Goal: Information Seeking & Learning: Learn about a topic

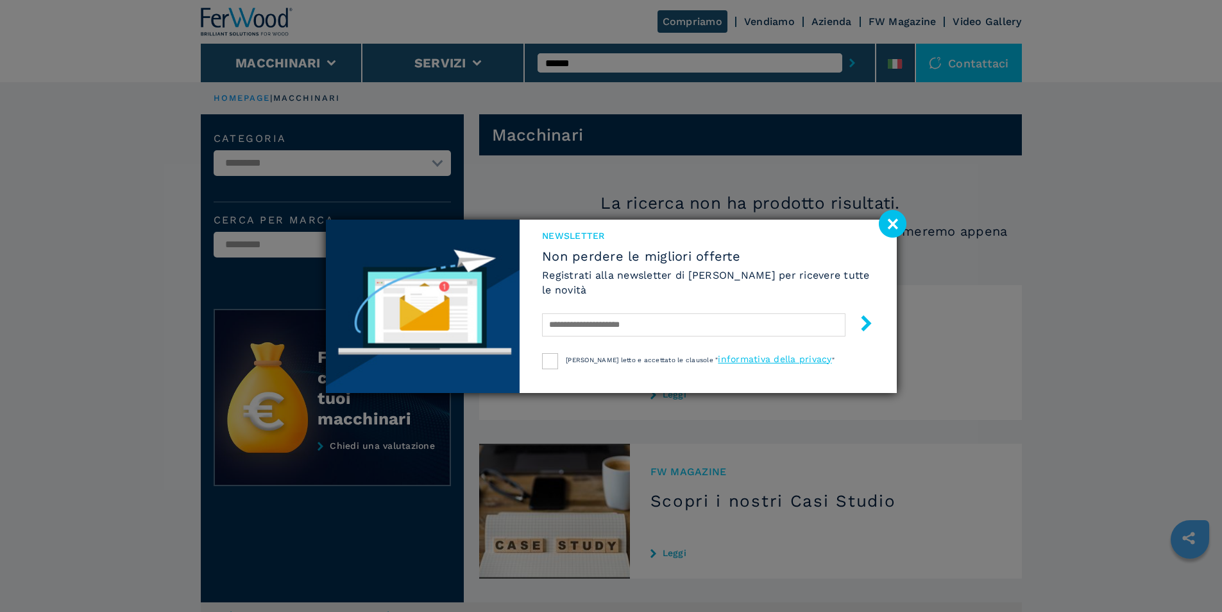
click at [883, 219] on image at bounding box center [893, 224] width 28 height 28
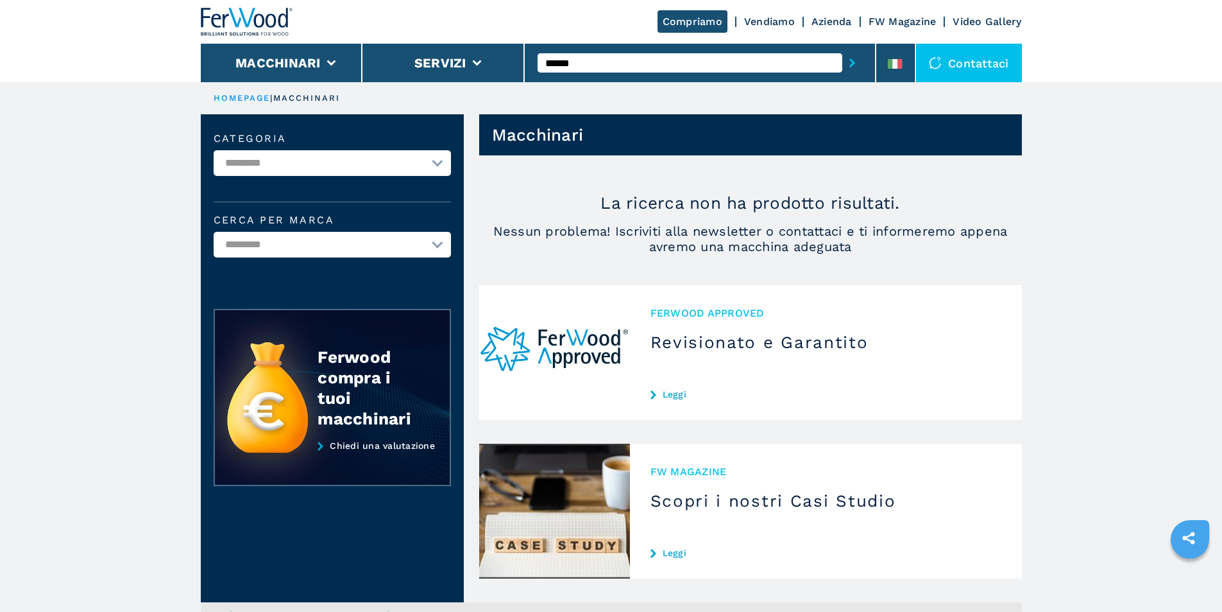
click at [671, 65] on input "******" at bounding box center [690, 62] width 305 height 19
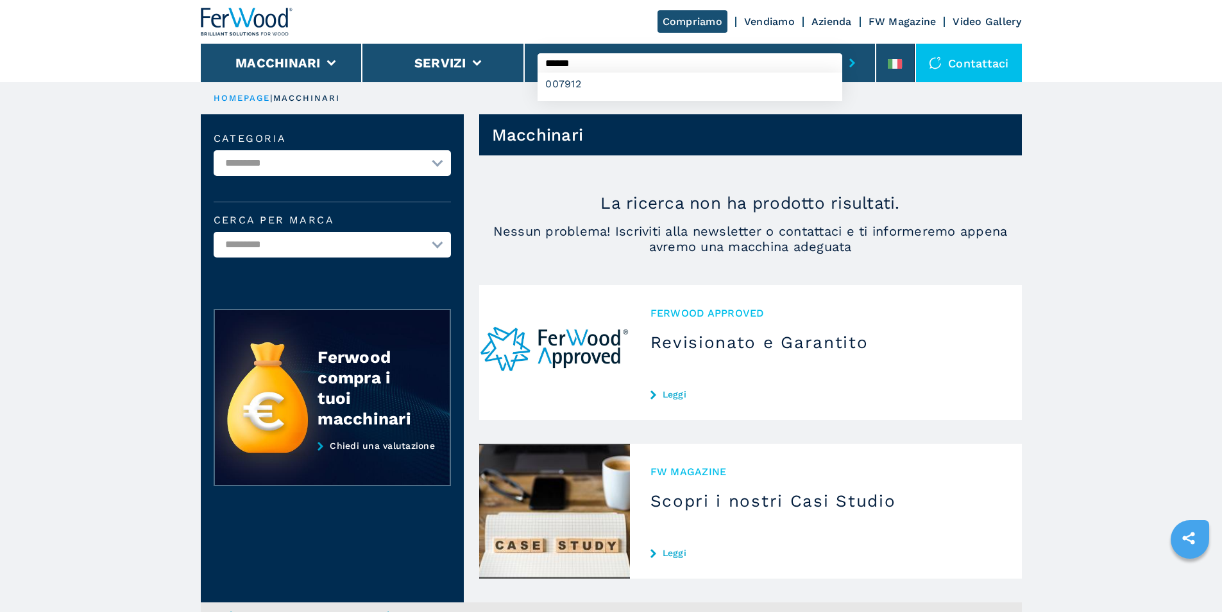
type input "******"
click at [843, 48] on button "submit-button" at bounding box center [853, 63] width 20 height 30
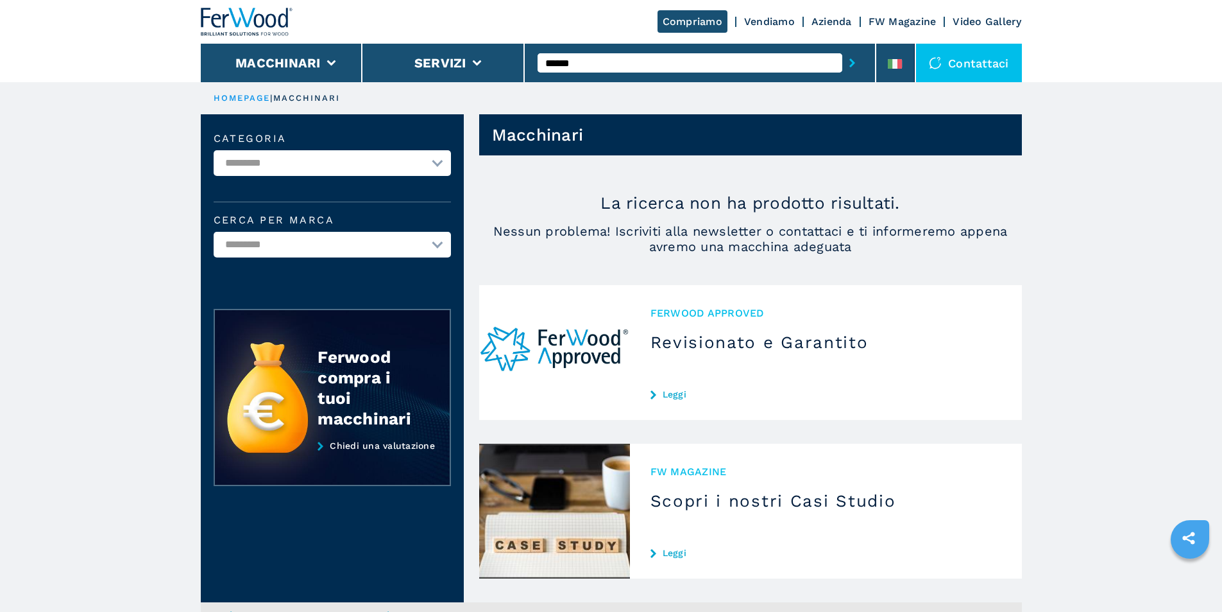
click at [843, 48] on button "submit-button" at bounding box center [853, 63] width 20 height 30
click at [671, 65] on input "******" at bounding box center [690, 62] width 305 height 19
click at [843, 48] on button "submit-button" at bounding box center [853, 63] width 20 height 30
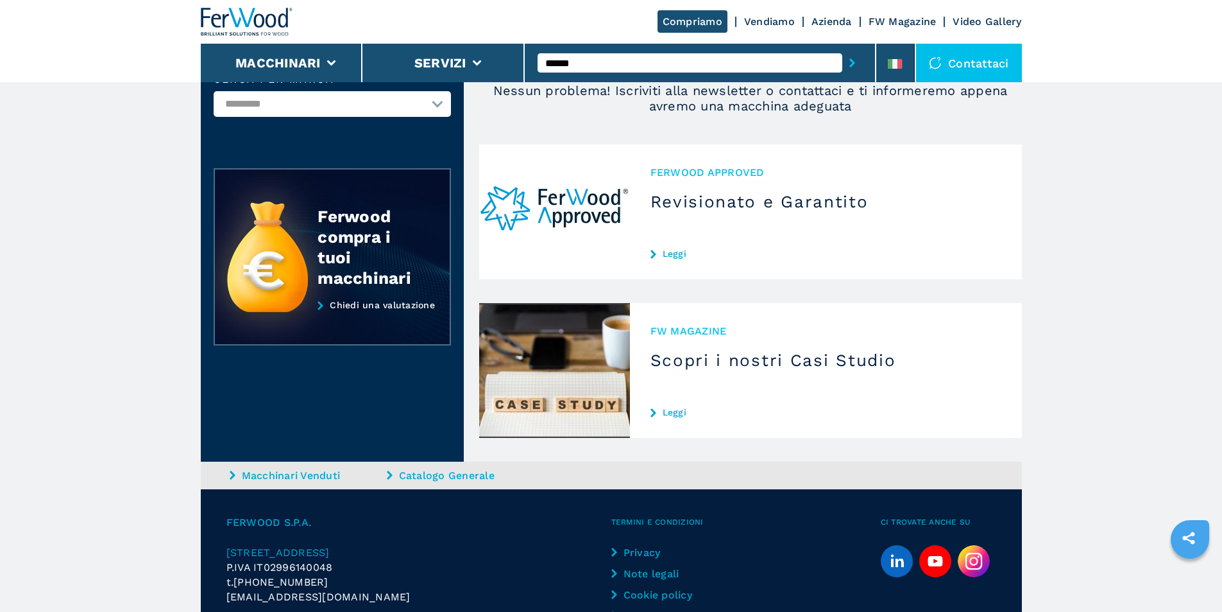
scroll to position [226, 0]
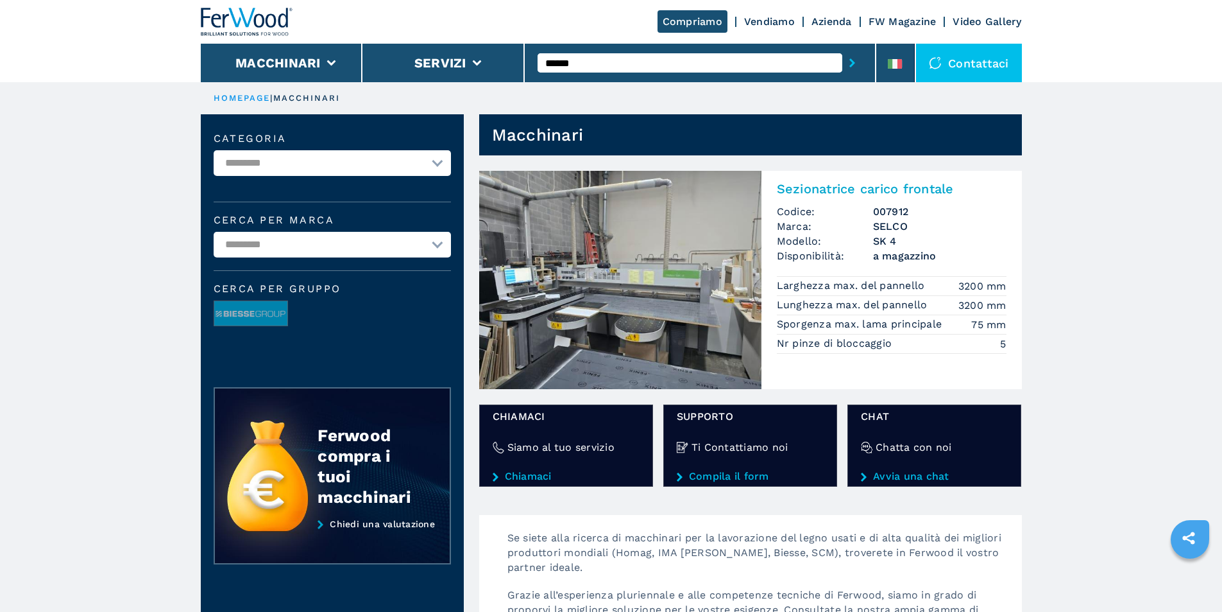
click at [665, 314] on img at bounding box center [620, 280] width 282 height 218
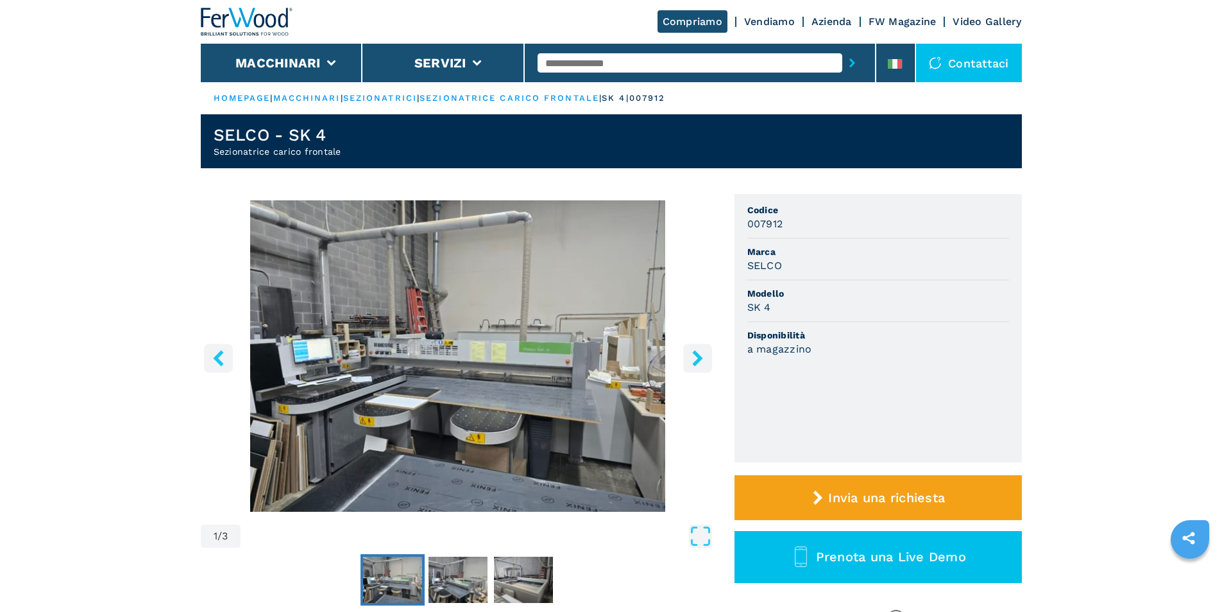
click at [696, 355] on icon "right-button" at bounding box center [697, 358] width 10 height 16
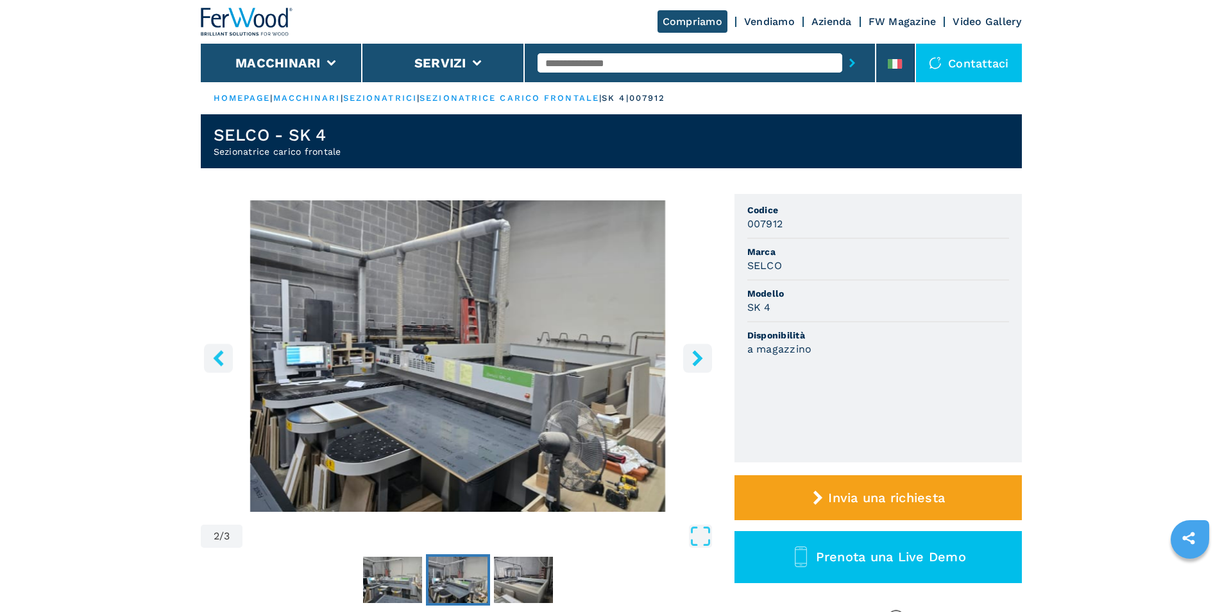
click at [696, 355] on icon "right-button" at bounding box center [697, 358] width 10 height 16
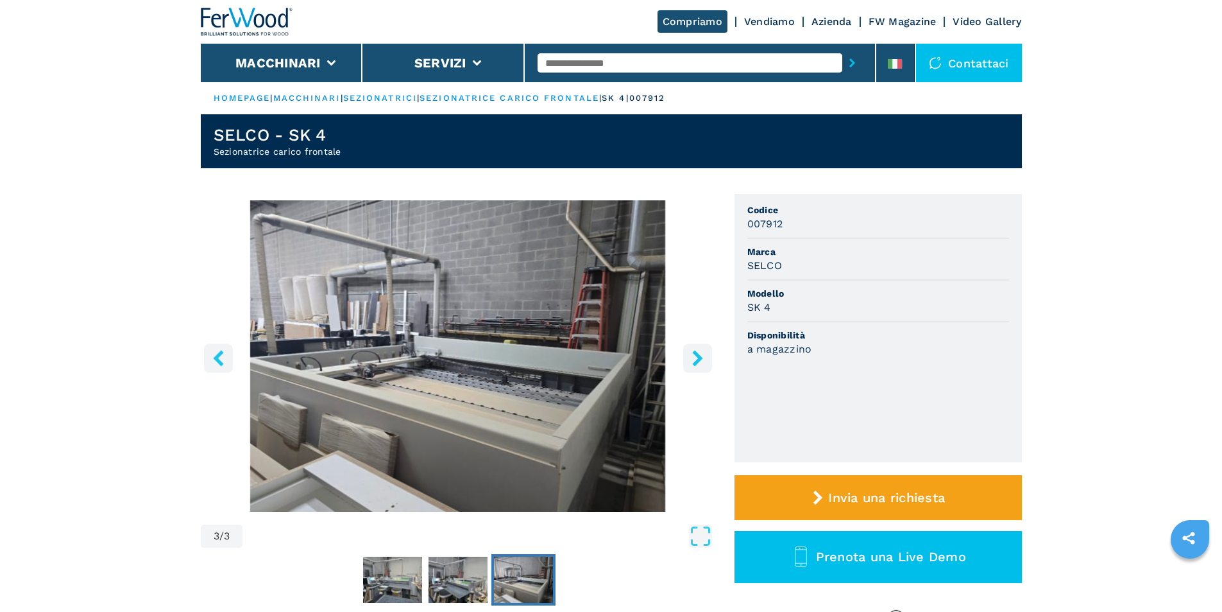
click at [227, 350] on button "left-button" at bounding box center [218, 357] width 29 height 29
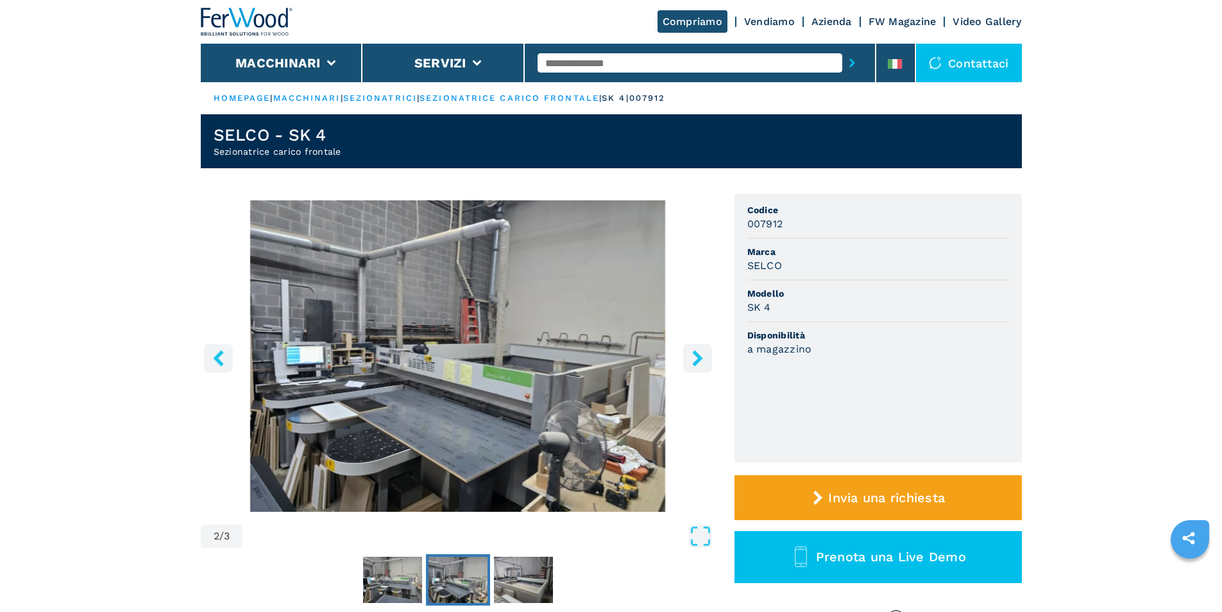
click at [227, 350] on button "left-button" at bounding box center [218, 357] width 29 height 29
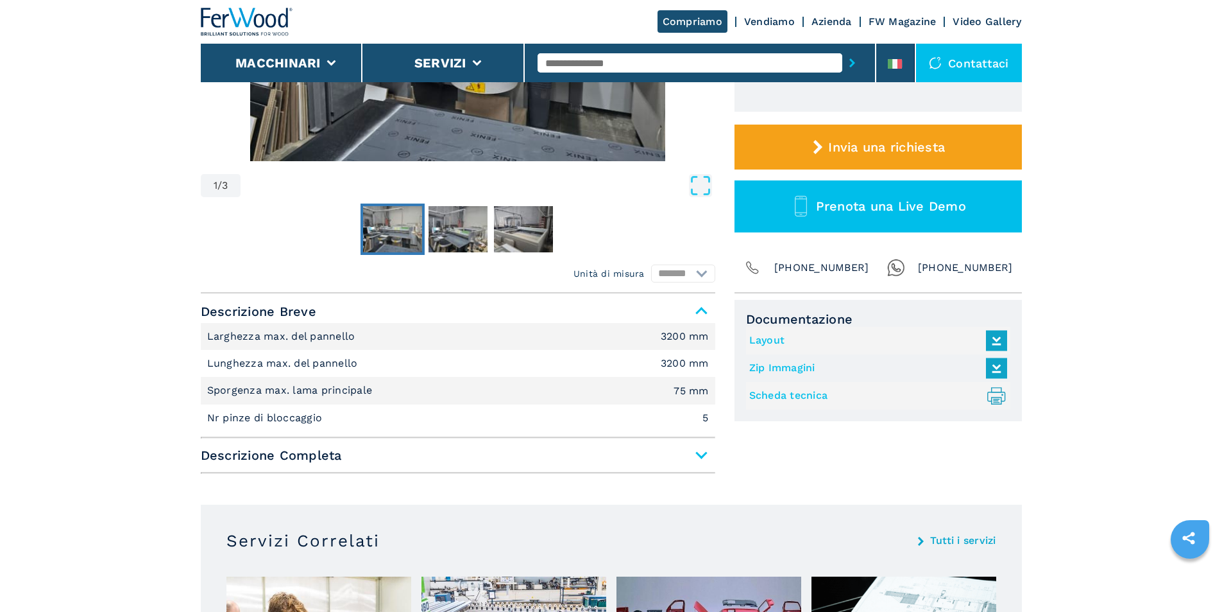
scroll to position [385, 0]
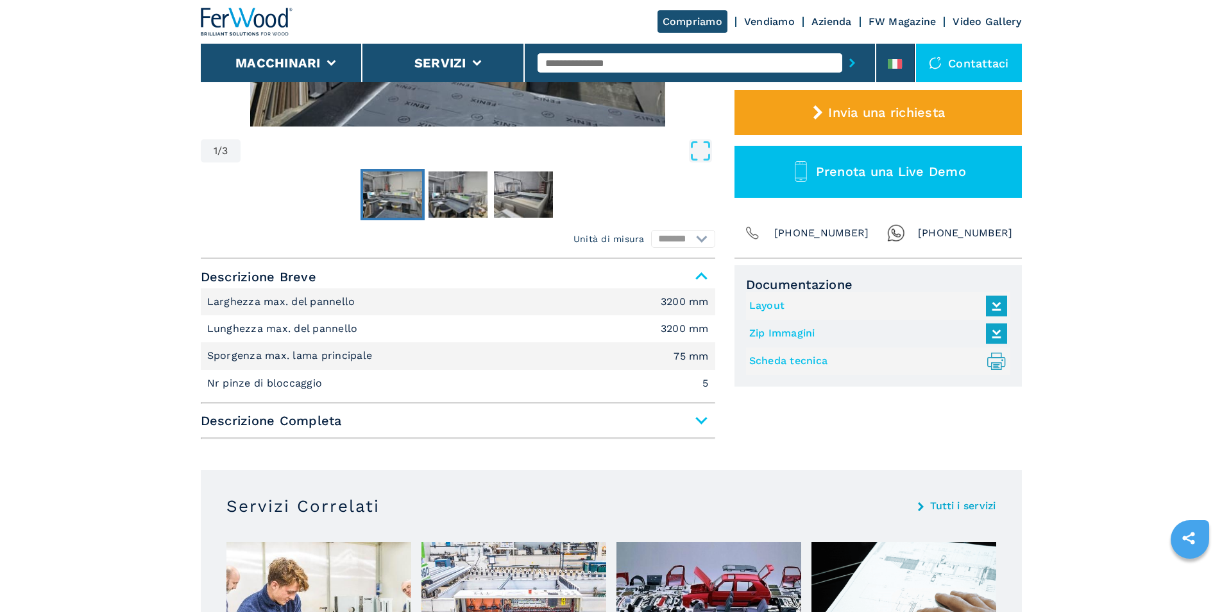
click at [702, 419] on span "Descrizione Completa" at bounding box center [458, 420] width 515 height 23
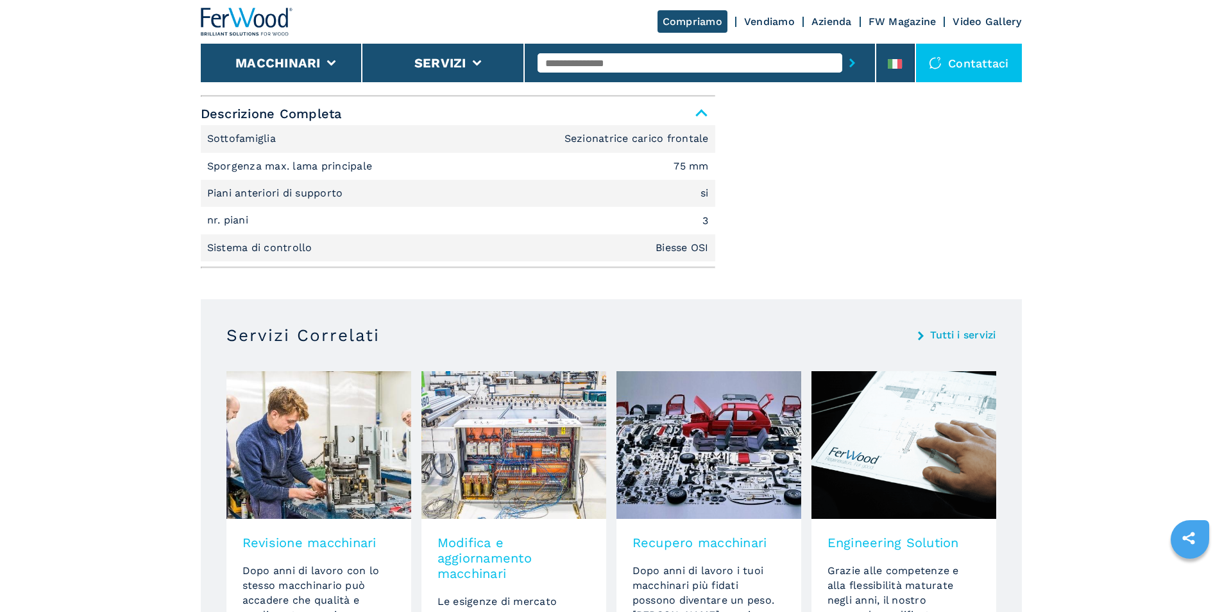
scroll to position [610, 0]
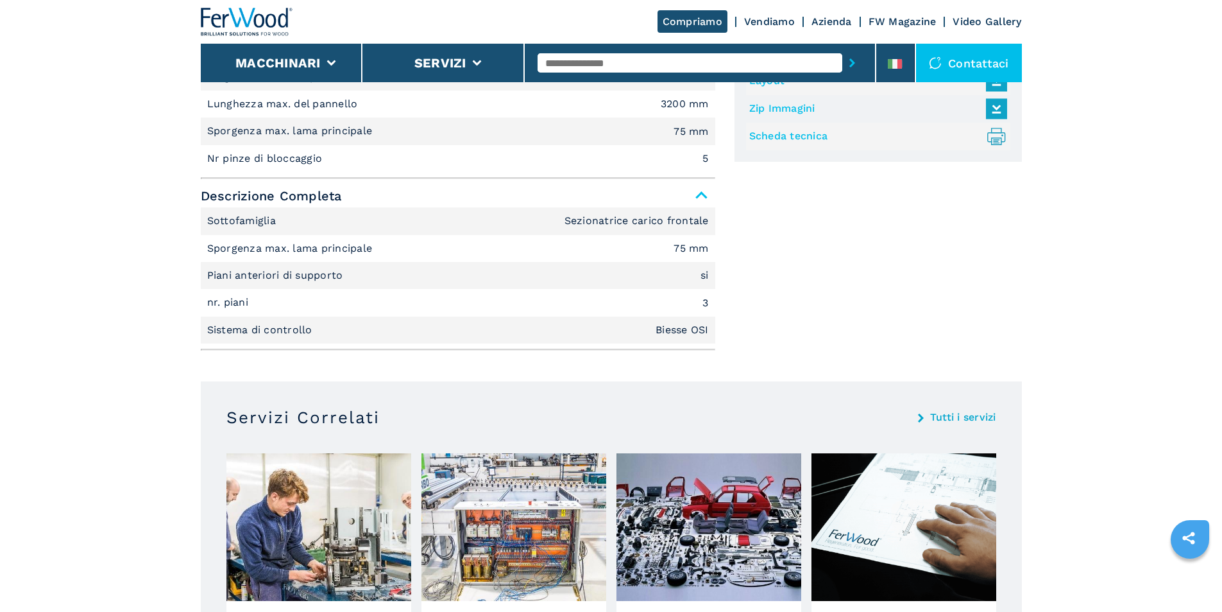
click at [294, 537] on img at bounding box center [319, 527] width 185 height 148
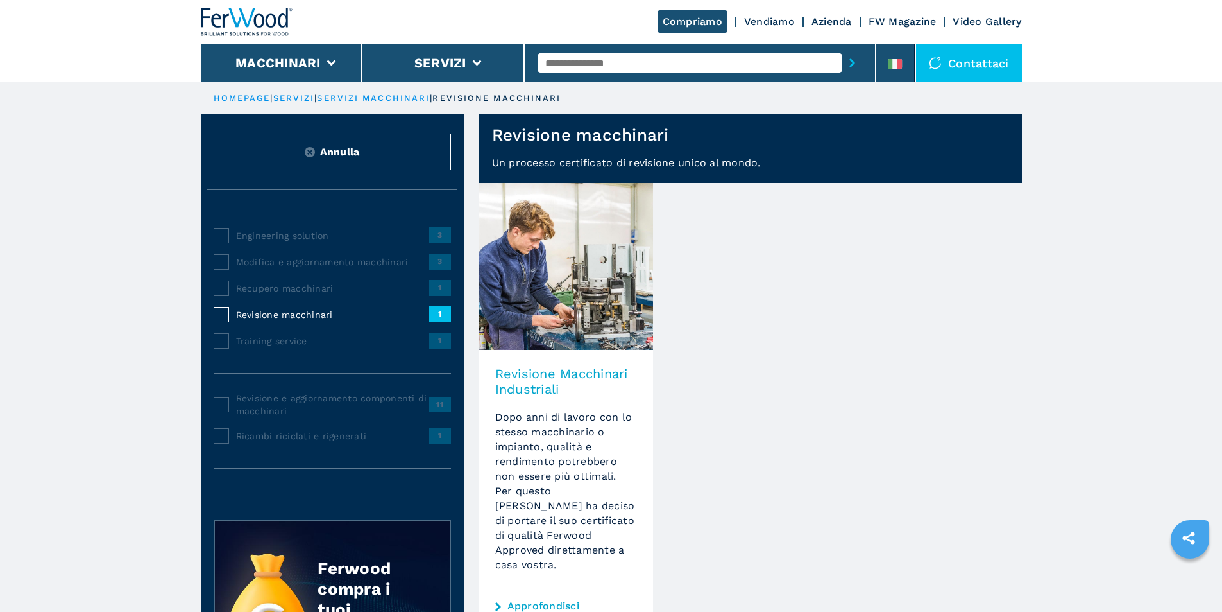
click at [542, 296] on img at bounding box center [566, 266] width 174 height 167
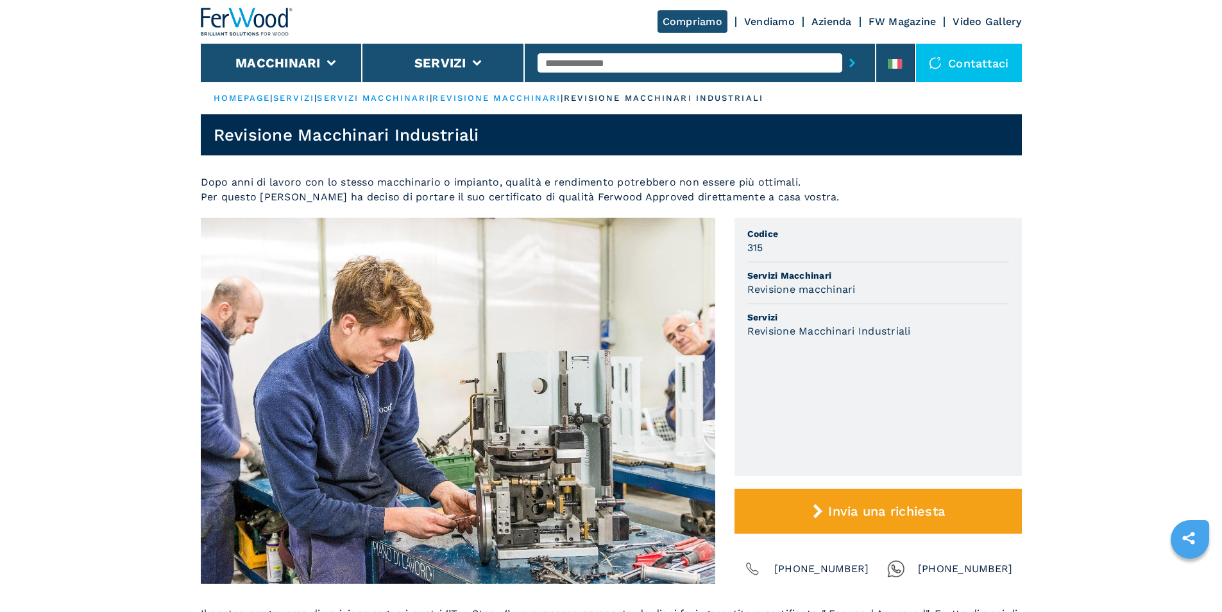
click at [634, 65] on input "text" at bounding box center [690, 62] width 305 height 19
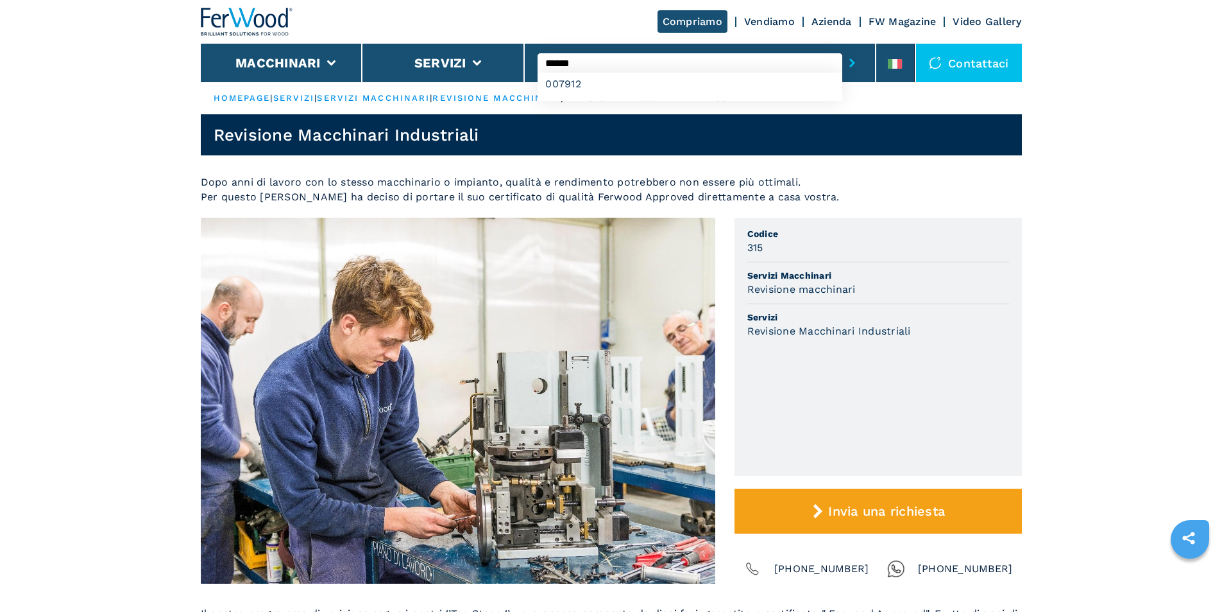
type input "******"
click at [843, 48] on button "submit-button" at bounding box center [853, 63] width 20 height 30
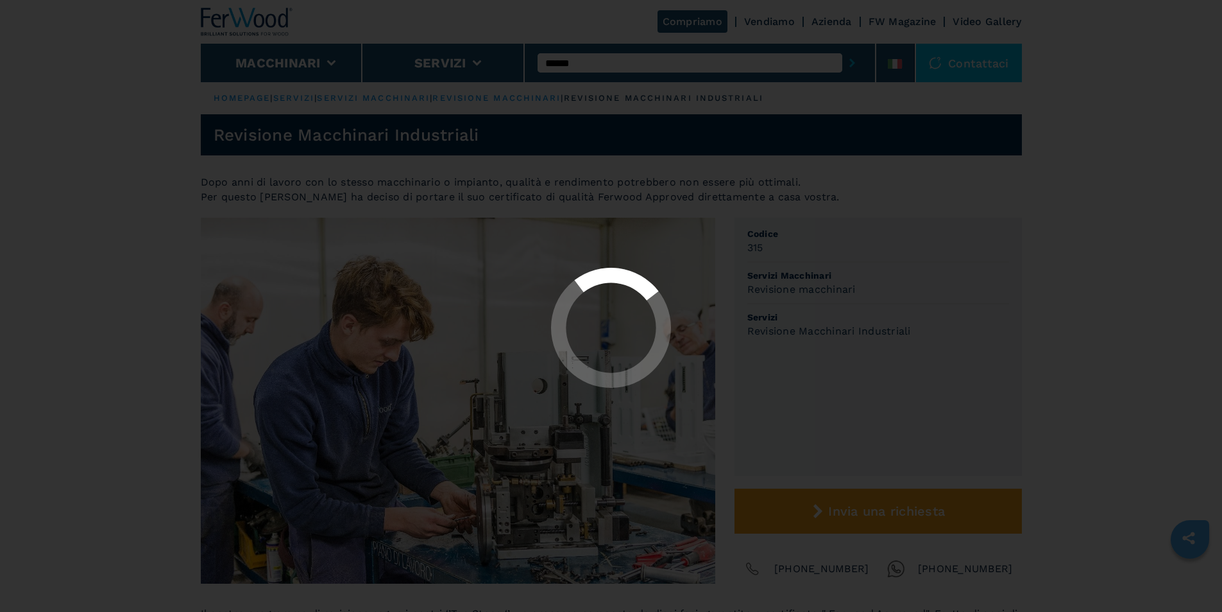
click at [843, 48] on button "submit-button" at bounding box center [853, 63] width 20 height 30
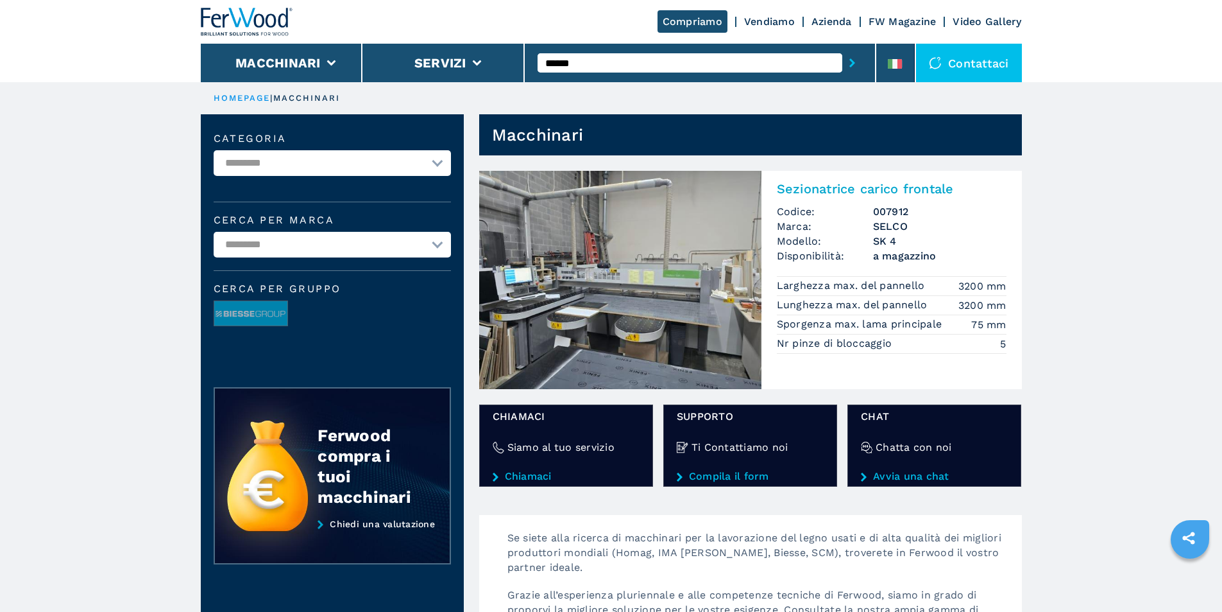
click at [645, 307] on img at bounding box center [620, 280] width 282 height 218
click at [705, 325] on img at bounding box center [620, 280] width 282 height 218
click at [671, 298] on img at bounding box center [620, 280] width 282 height 218
click at [660, 289] on img at bounding box center [620, 280] width 282 height 218
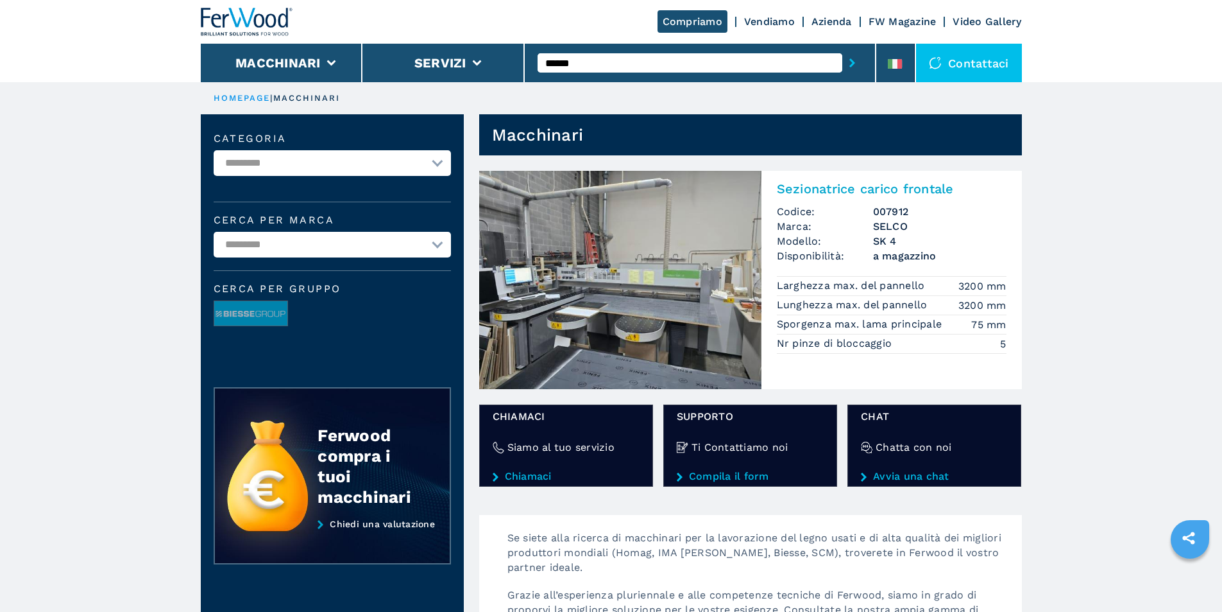
click at [660, 289] on img at bounding box center [620, 280] width 282 height 218
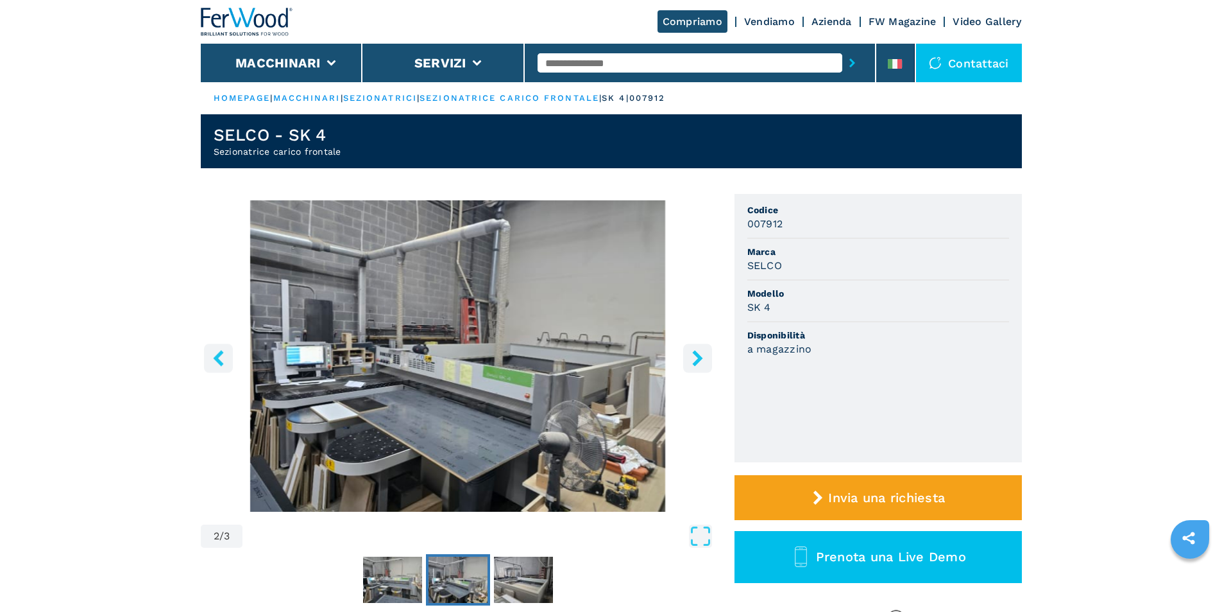
click at [469, 404] on img "Go to Slide 2" at bounding box center [458, 355] width 515 height 311
click at [469, 404] on div "2 / 3" at bounding box center [458, 375] width 515 height 350
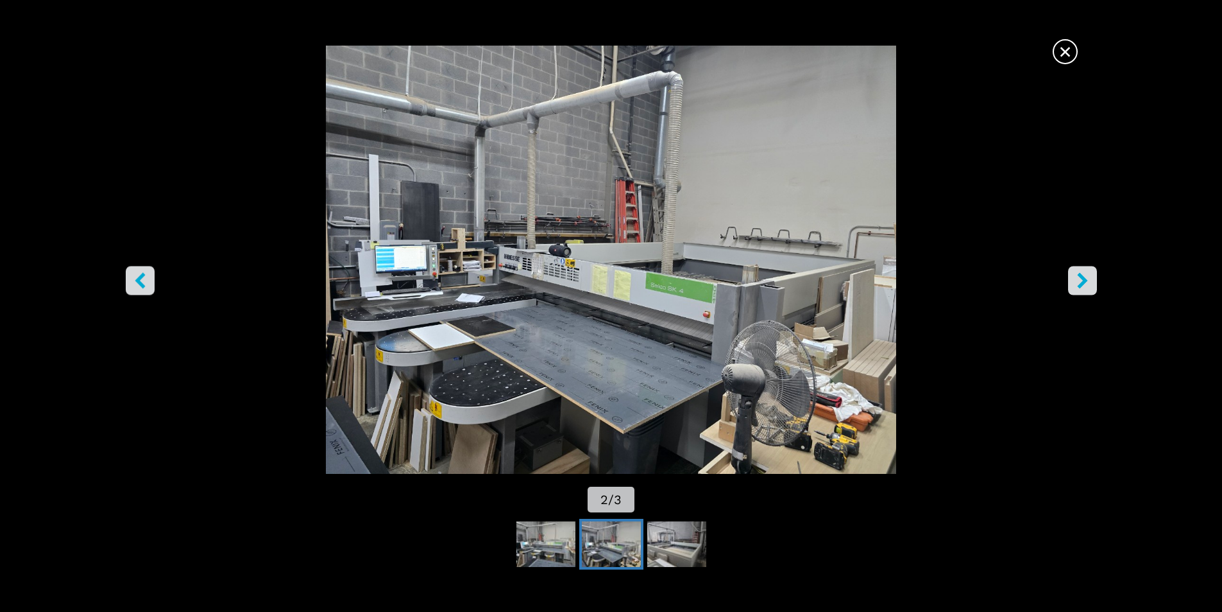
click at [662, 354] on img "Go to Slide 2" at bounding box center [611, 260] width 1101 height 428
click at [659, 352] on img "Go to Slide 2" at bounding box center [611, 260] width 1101 height 428
